Goal: Transaction & Acquisition: Book appointment/travel/reservation

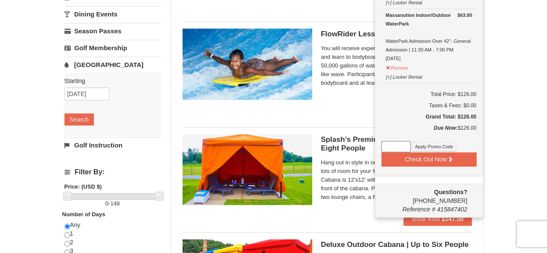
scroll to position [170, 0]
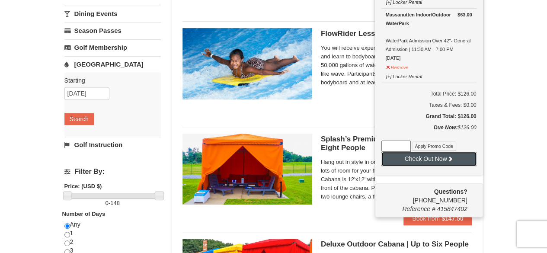
click at [428, 155] on button "Check Out Now" at bounding box center [429, 159] width 95 height 14
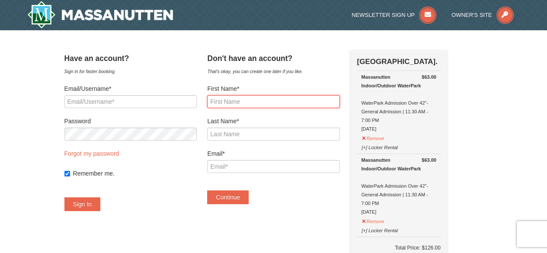
click at [238, 99] on input "First Name*" at bounding box center [273, 101] width 132 height 13
type input "Erin"
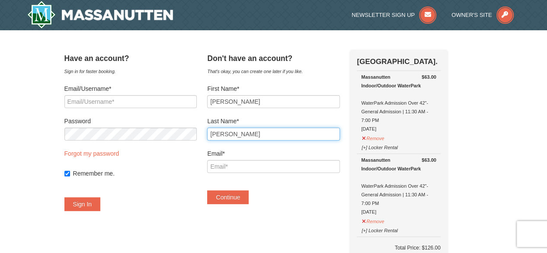
type input "Weldon"
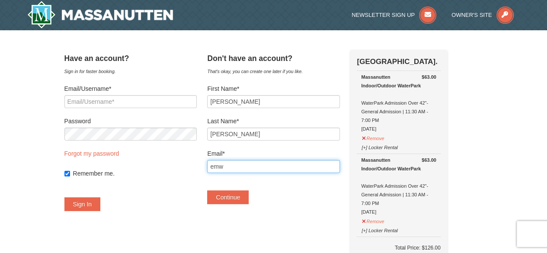
type input "emw1710@gmail.com"
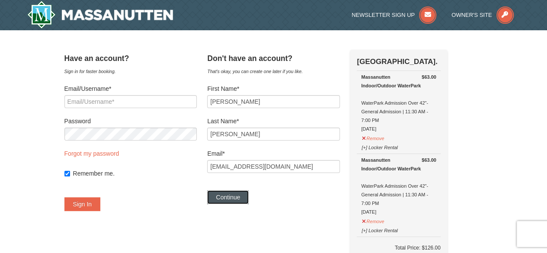
click at [245, 195] on button "Continue" at bounding box center [228, 197] width 42 height 14
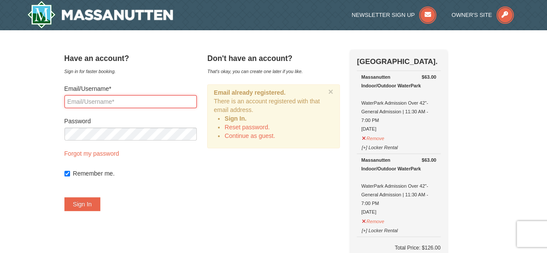
click at [137, 100] on input "Email/Username*" at bounding box center [130, 101] width 132 height 13
type input "emw1710@gmail.com"
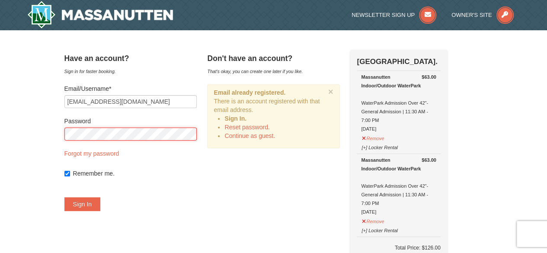
click at [64, 197] on button "Sign In" at bounding box center [82, 204] width 36 height 14
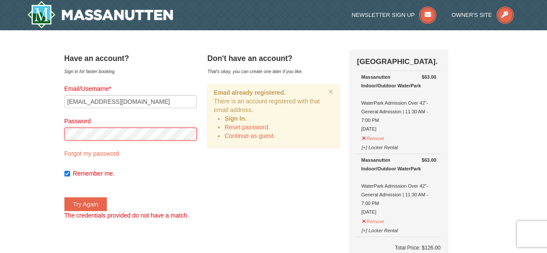
click at [64, 197] on button "Try Again" at bounding box center [85, 204] width 43 height 14
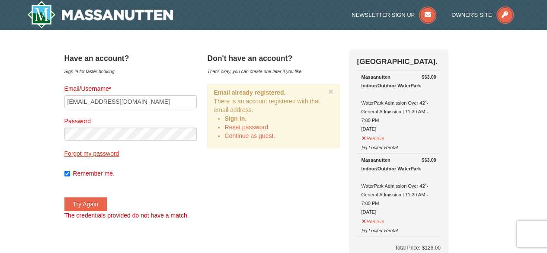
click at [109, 150] on link "Forgot my password" at bounding box center [91, 153] width 55 height 7
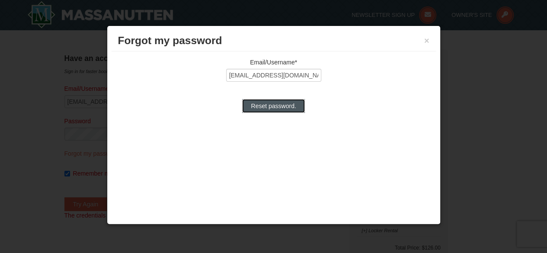
click at [280, 101] on input "Reset password." at bounding box center [273, 106] width 62 height 14
type input "Processing..."
type input "emw1710@gmail.com"
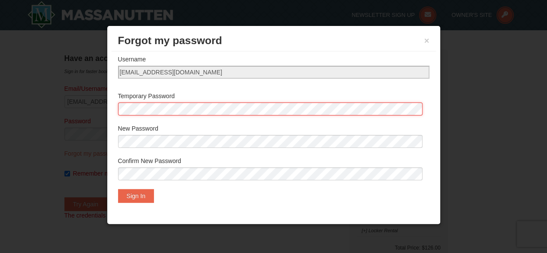
scroll to position [39, 0]
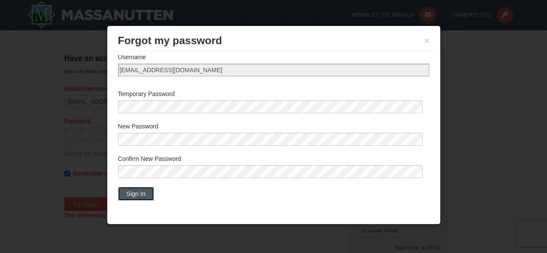
click at [144, 193] on button "Sign In" at bounding box center [136, 194] width 36 height 14
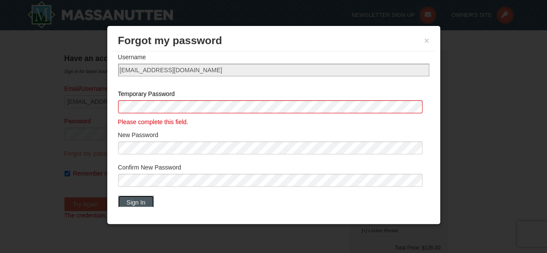
click at [134, 201] on button "Sign In" at bounding box center [136, 203] width 36 height 14
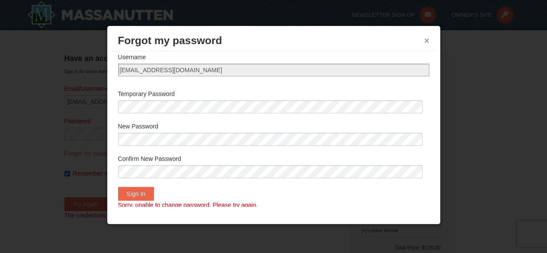
click at [427, 42] on button "×" at bounding box center [426, 40] width 5 height 9
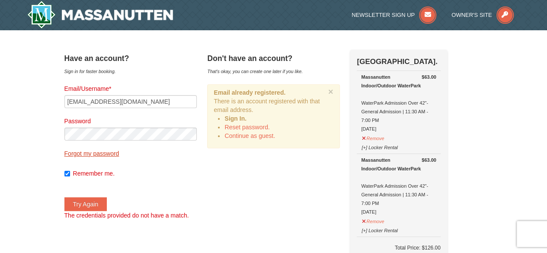
click at [95, 154] on link "Forgot my password" at bounding box center [91, 153] width 55 height 7
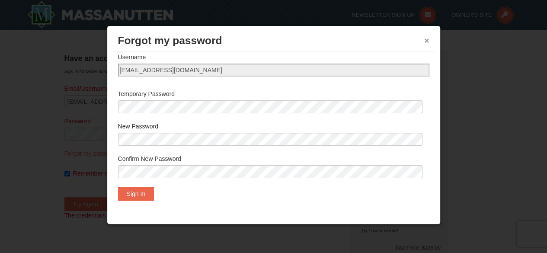
click at [424, 40] on button "×" at bounding box center [426, 40] width 5 height 9
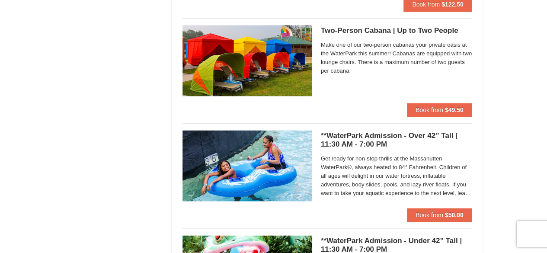
scroll to position [503, 0]
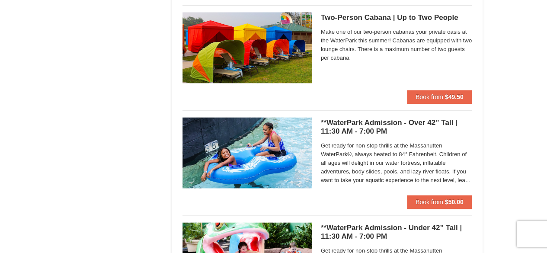
click at [369, 123] on h5 "**WaterPark Admission - Over 42” Tall | 11:30 AM - 7:00 PM Massanutten Indoor/O…" at bounding box center [396, 127] width 151 height 17
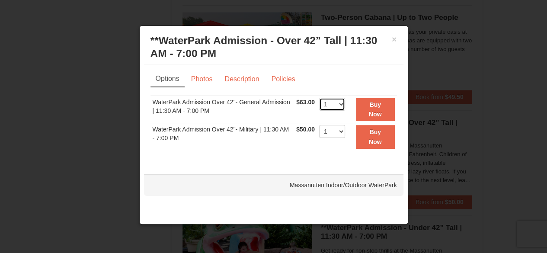
click at [340, 104] on select "1 2 3 4 5 6 7 8 9 10 11 12 13 14 15 16 17 18 19 20 21 22" at bounding box center [332, 104] width 26 height 13
select select "2"
click at [319, 98] on select "1 2 3 4 5 6 7 8 9 10 11 12 13 14 15 16 17 18 19 20 21 22" at bounding box center [332, 104] width 26 height 13
